Goal: Check status: Check status

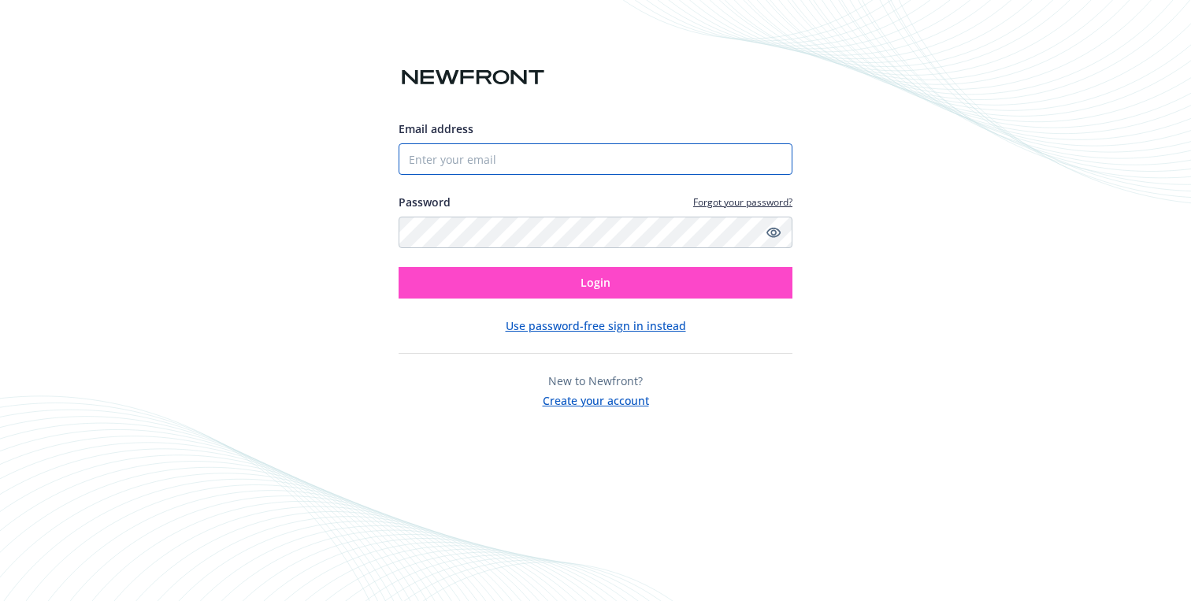
type input "[PERSON_NAME][EMAIL_ADDRESS][PERSON_NAME][DOMAIN_NAME]"
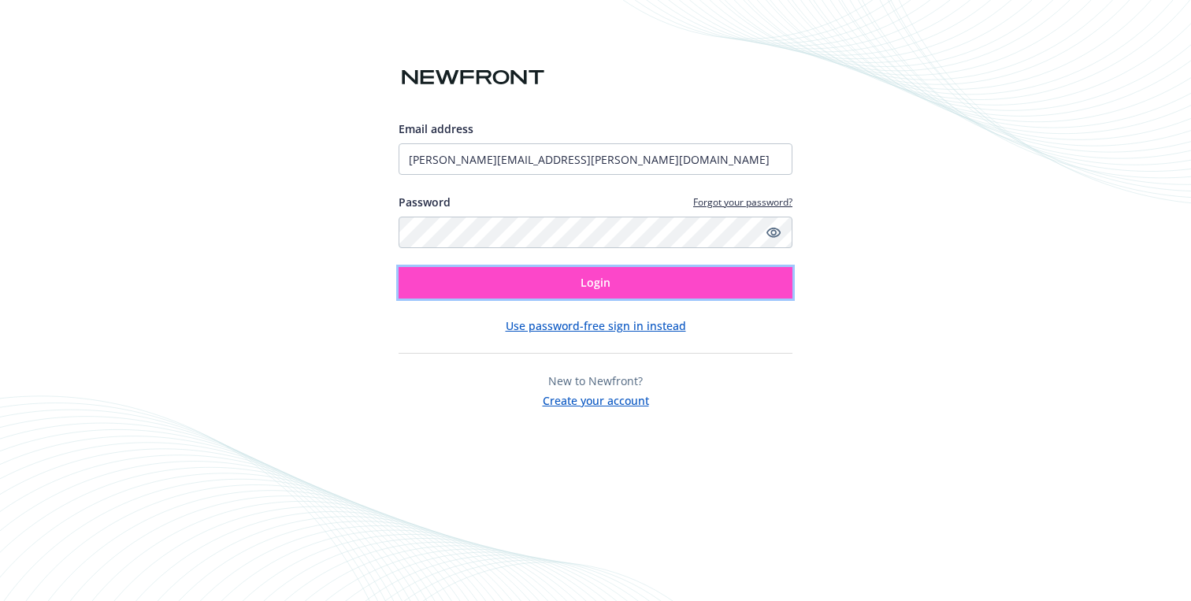
click at [556, 289] on button "Login" at bounding box center [596, 283] width 394 height 32
